Goal: Task Accomplishment & Management: Use online tool/utility

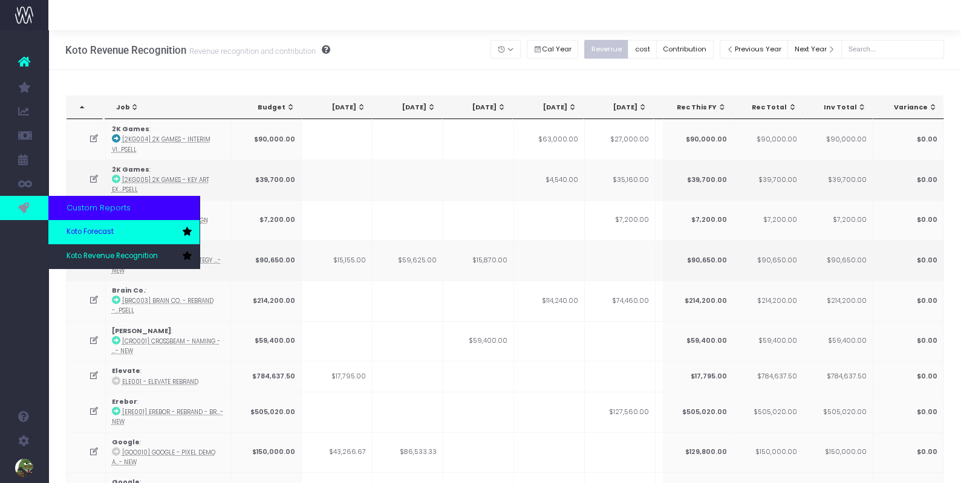
click at [102, 239] on link "Koto Forecast" at bounding box center [123, 232] width 151 height 24
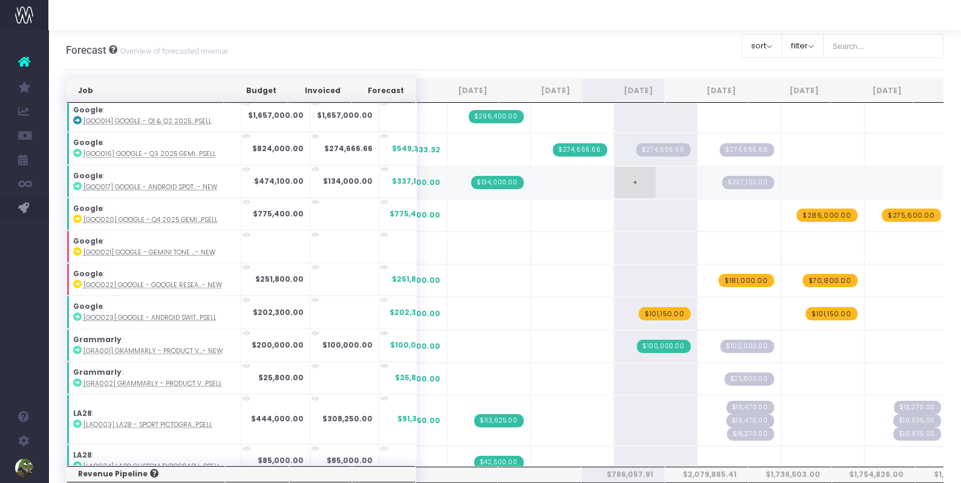
scroll to position [606, 0]
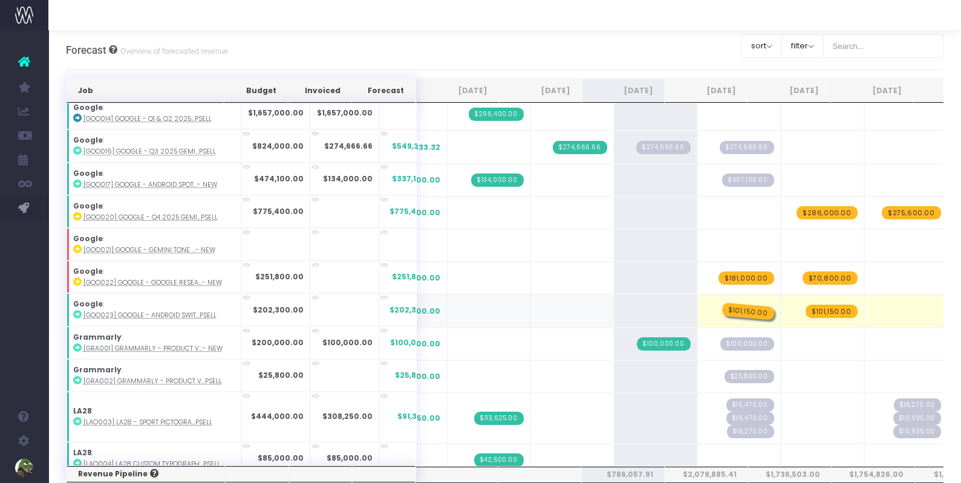
drag, startPoint x: 633, startPoint y: 289, endPoint x: 701, endPoint y: 286, distance: 68.5
drag, startPoint x: 800, startPoint y: 291, endPoint x: 735, endPoint y: 293, distance: 66.0
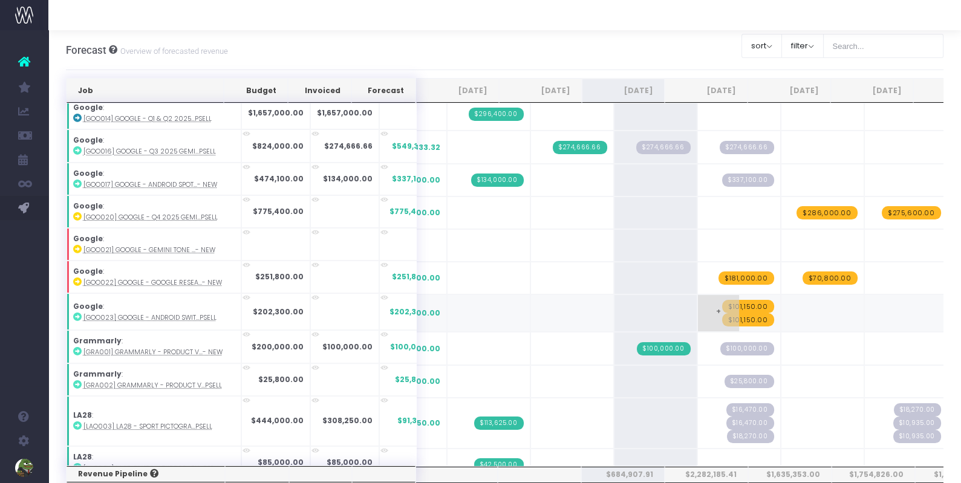
click at [722, 300] on span "$101,150.00" at bounding box center [748, 306] width 52 height 13
type input "140000"
click at [734, 313] on span "$101,150.00" at bounding box center [748, 319] width 52 height 13
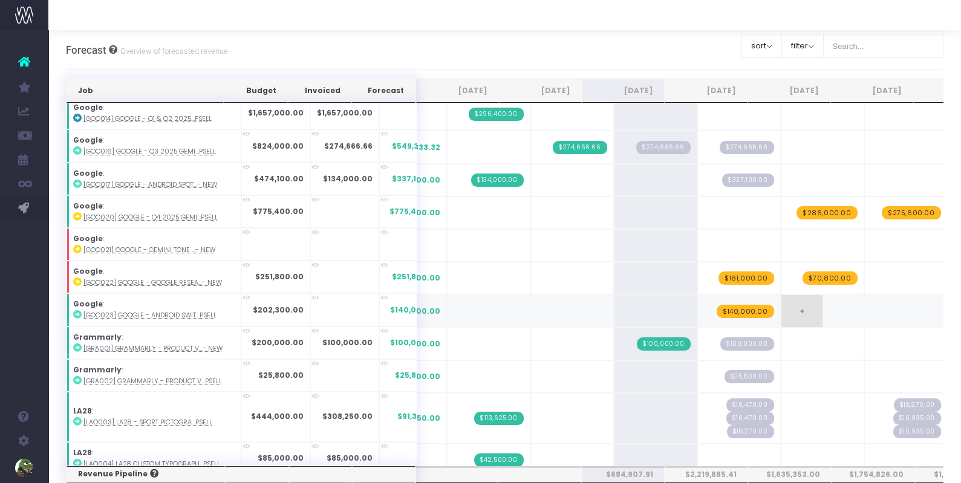
click at [782, 297] on span "+" at bounding box center [802, 310] width 41 height 31
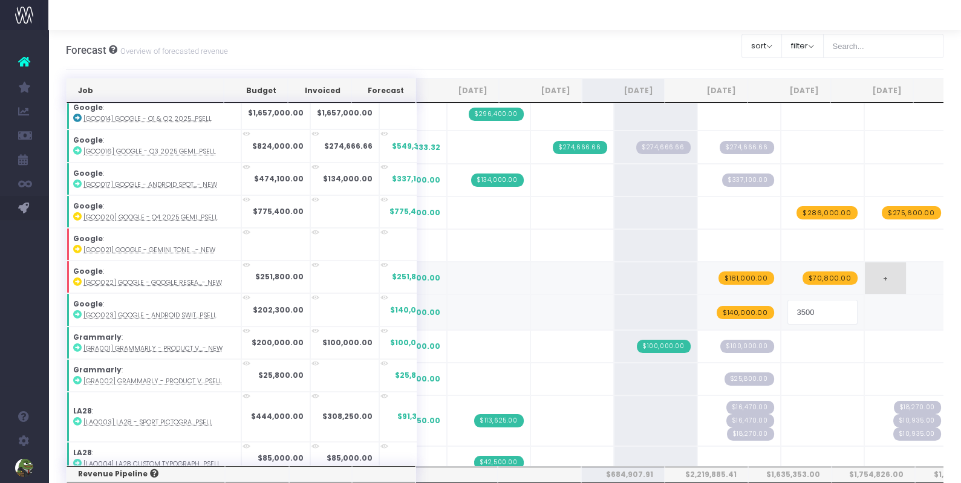
type input "35000"
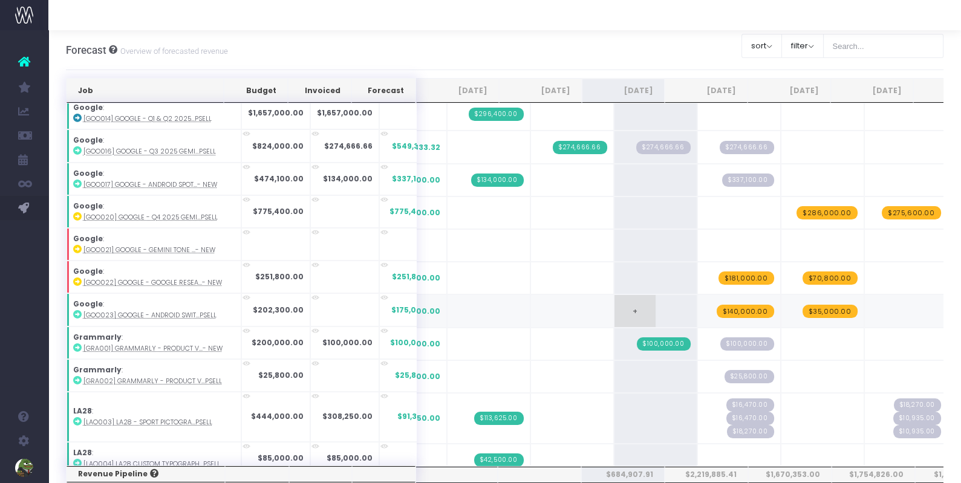
click at [615, 298] on span "+" at bounding box center [635, 310] width 41 height 31
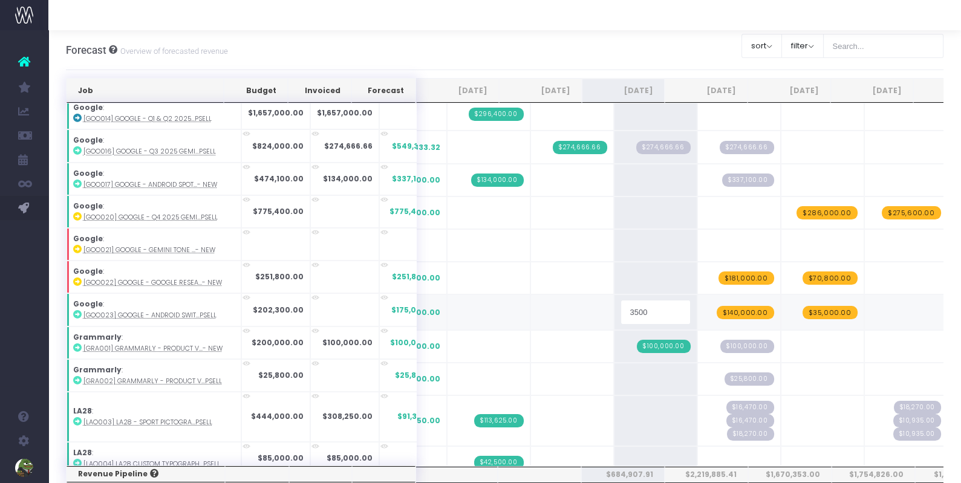
type input "35000"
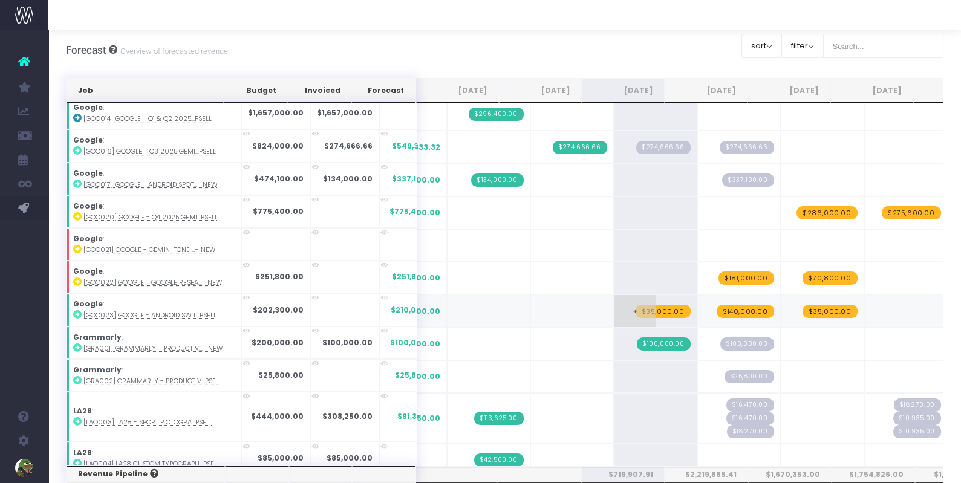
click at [646, 305] on span "$35,000.00" at bounding box center [663, 311] width 55 height 13
click at [615, 295] on span "+" at bounding box center [635, 310] width 41 height 31
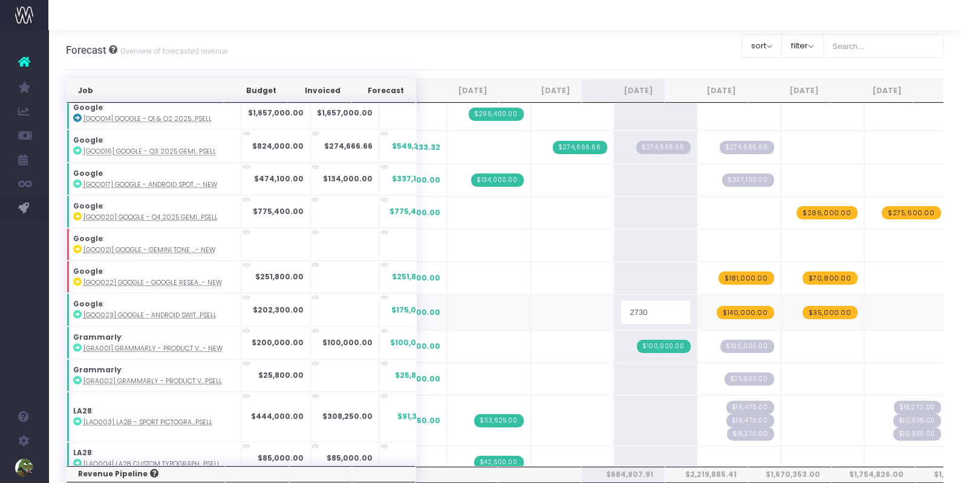
type input "27300"
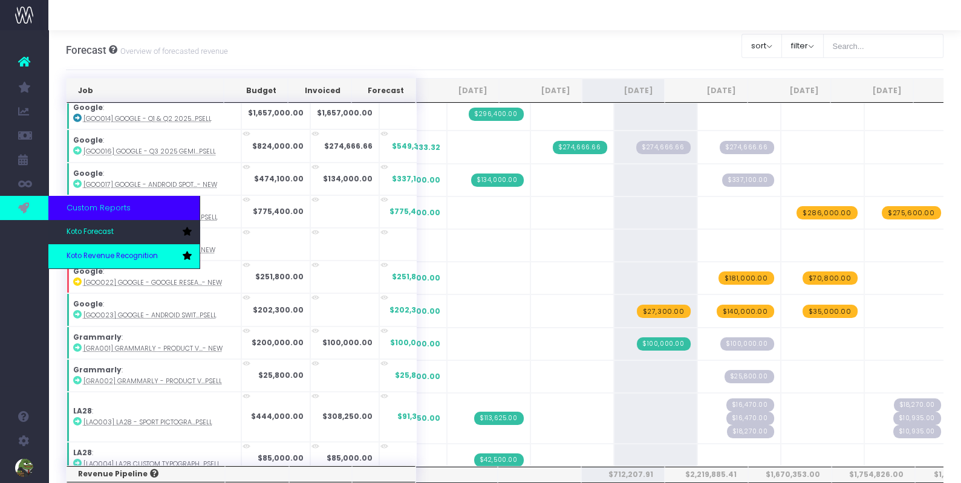
click at [102, 250] on link "Koto Revenue Recognition" at bounding box center [123, 256] width 151 height 24
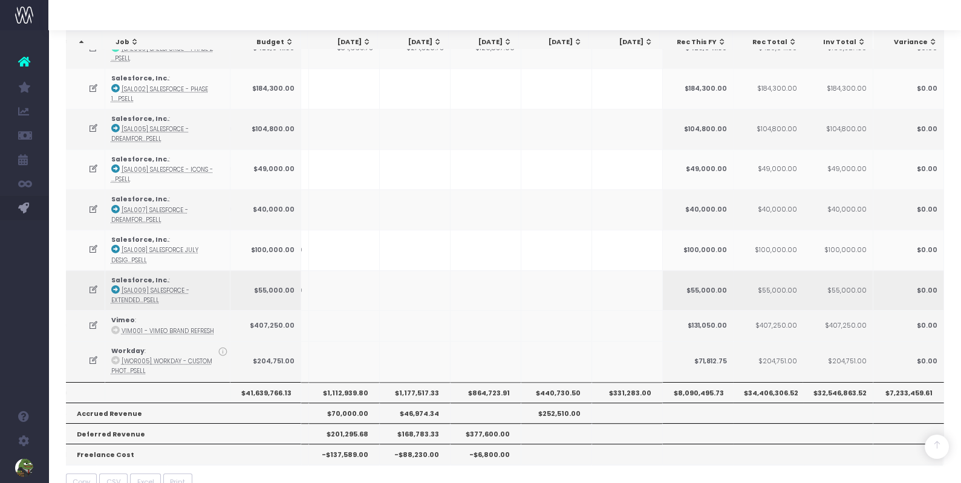
scroll to position [0, 277]
click at [416, 382] on th "$1,177,517.33" at bounding box center [414, 392] width 71 height 21
